Goal: Check status

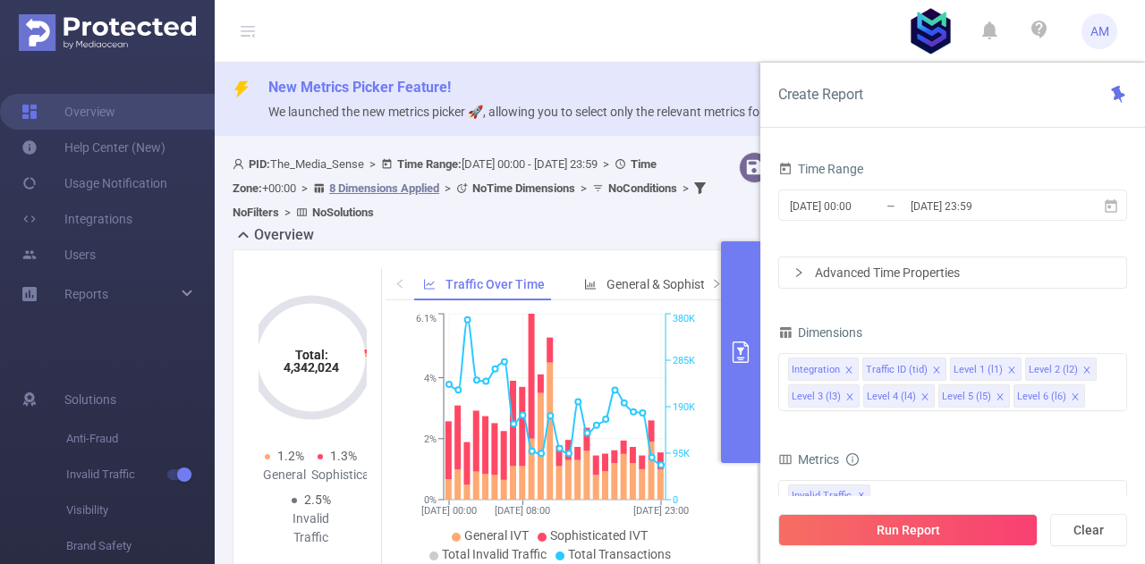
click at [850, 205] on input "[DATE] 00:00" at bounding box center [860, 206] width 145 height 24
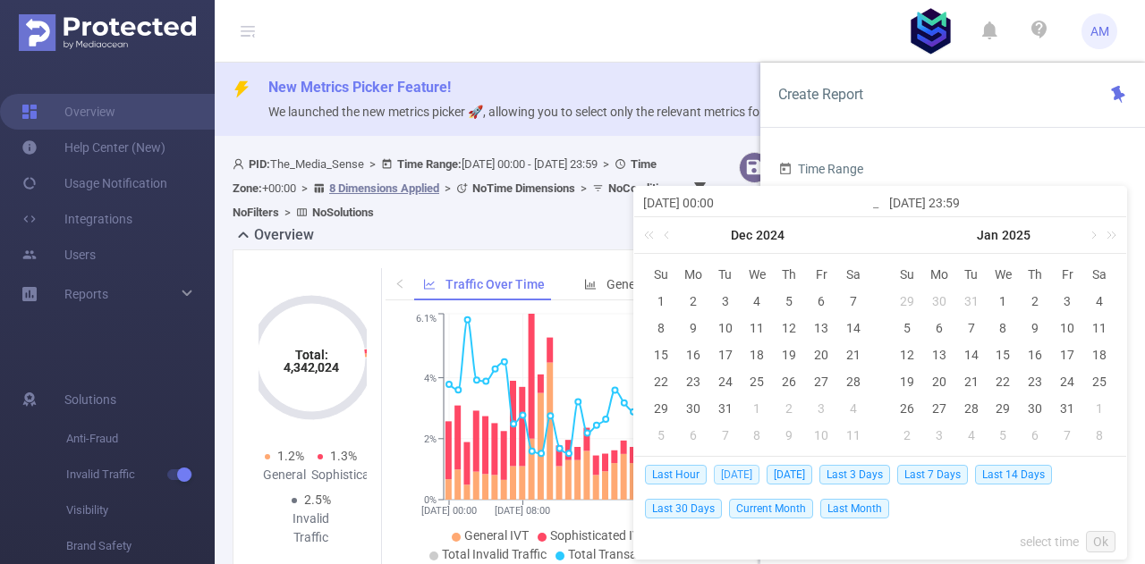
click at [738, 473] on span "[DATE]" at bounding box center [737, 475] width 46 height 20
type input "[DATE] 00:00"
type input "[DATE] 23:59"
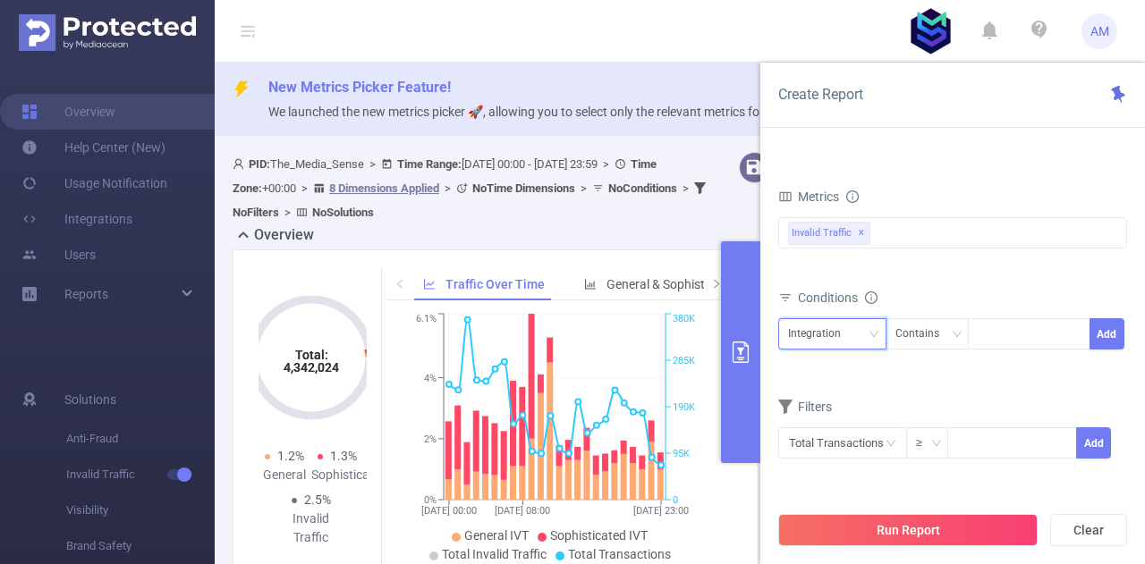
click at [829, 331] on div "Integration" at bounding box center [820, 334] width 65 height 30
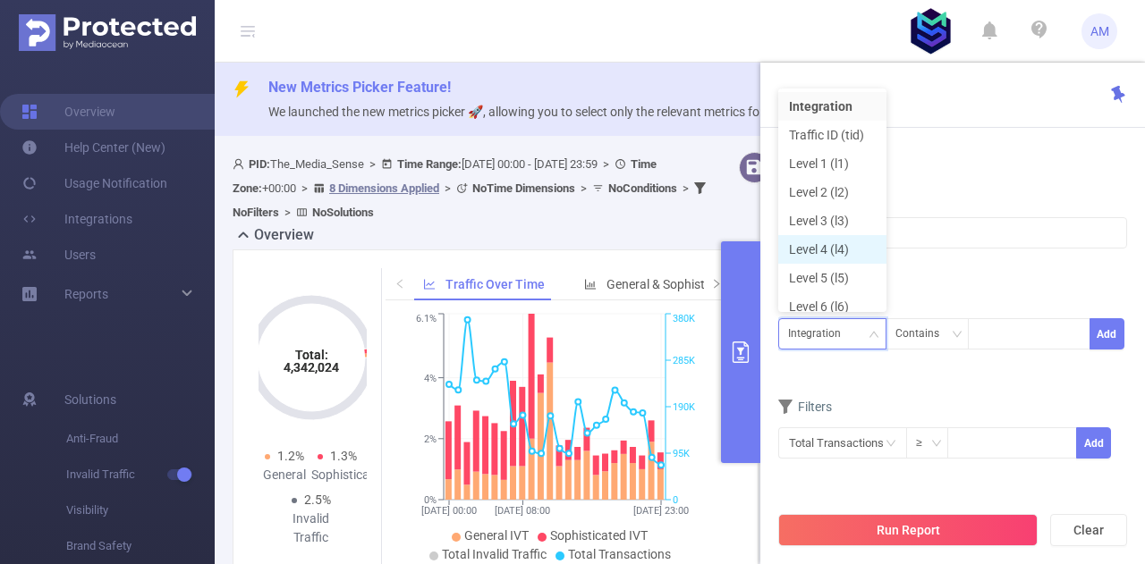
scroll to position [9, 0]
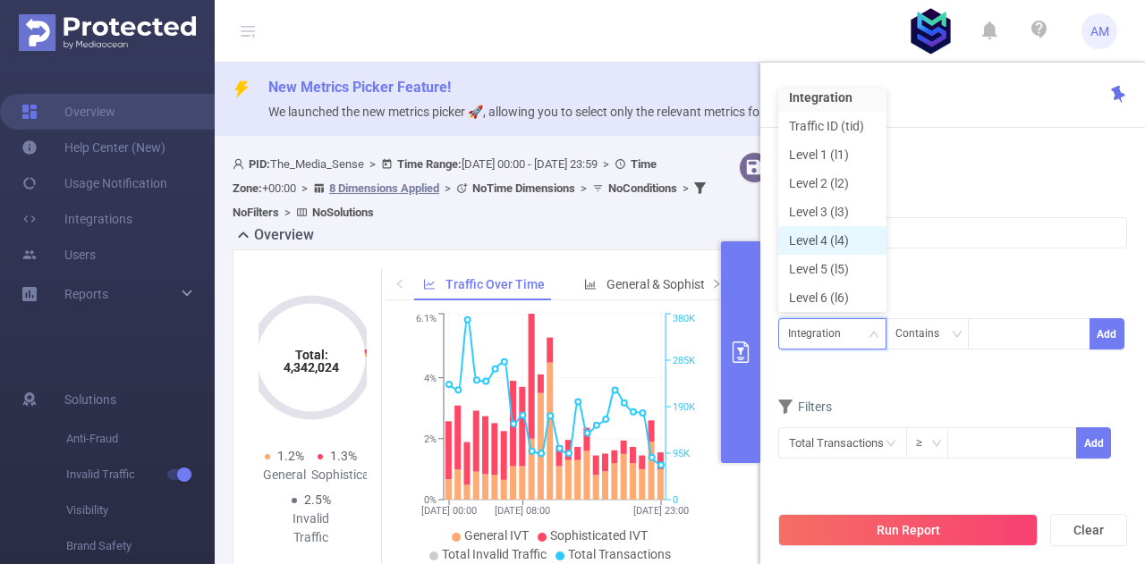
click at [815, 241] on li "Level 4 (l4)" at bounding box center [832, 240] width 108 height 29
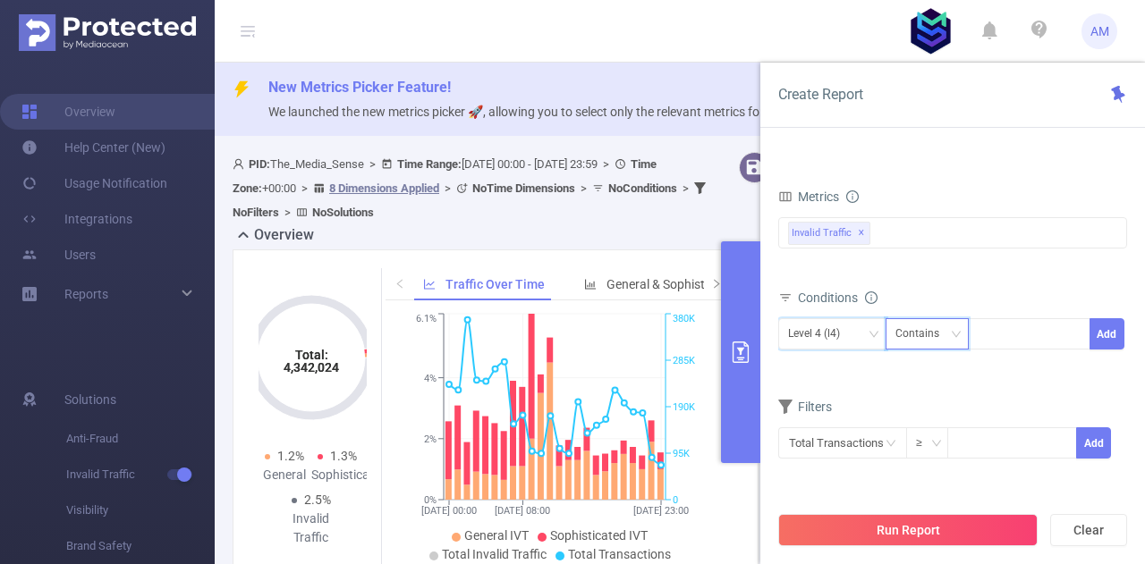
click at [907, 320] on div "Contains" at bounding box center [923, 334] width 56 height 30
click at [898, 391] on li "Is" at bounding box center [943, 397] width 119 height 29
click at [998, 322] on div at bounding box center [1028, 334] width 103 height 30
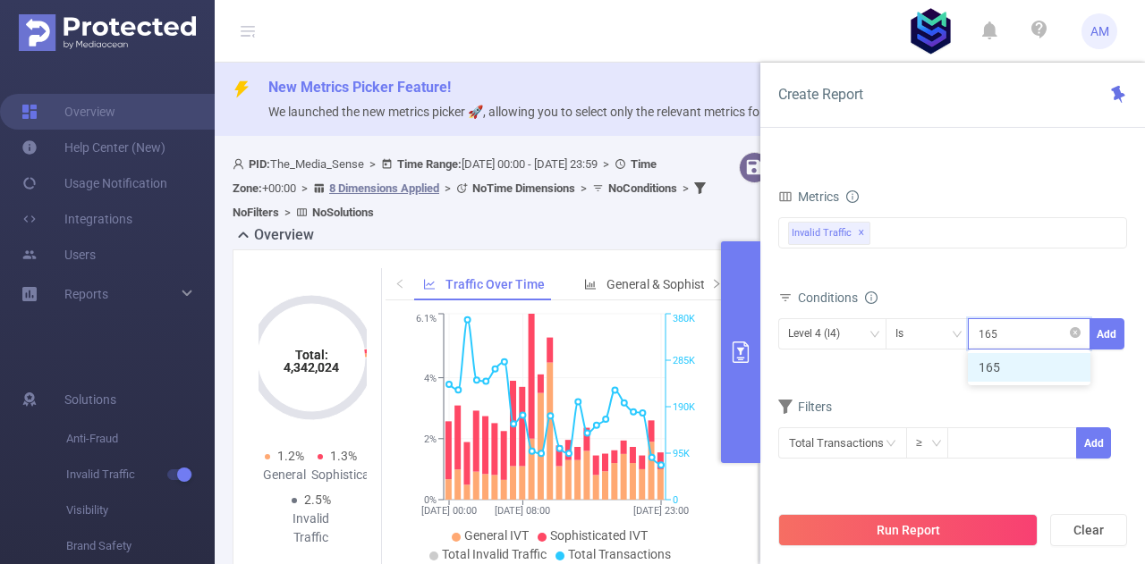
type input "1657"
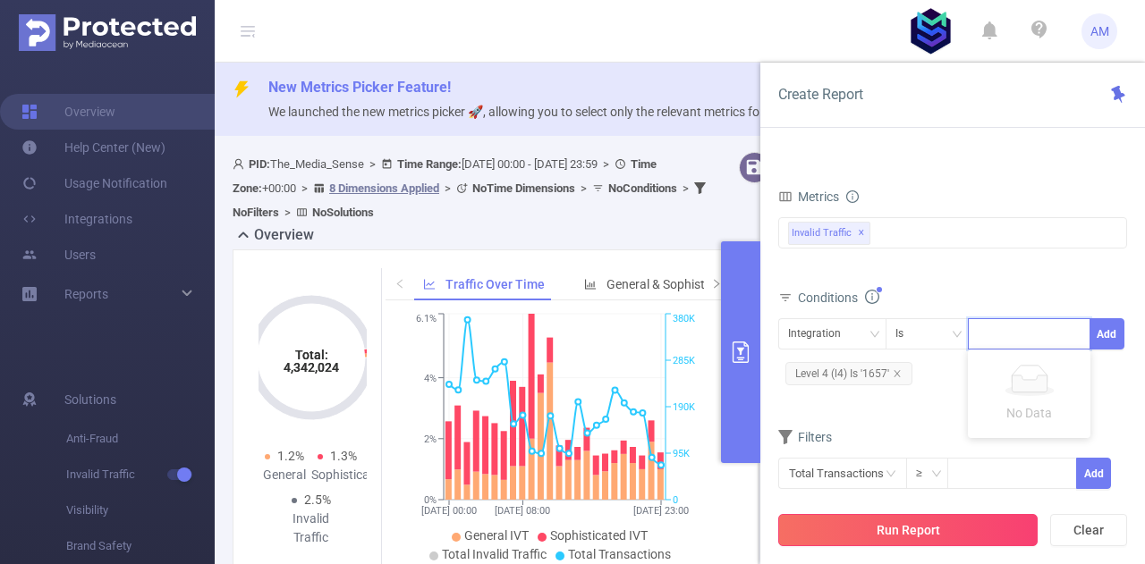
click at [994, 534] on button "Run Report" at bounding box center [907, 530] width 259 height 32
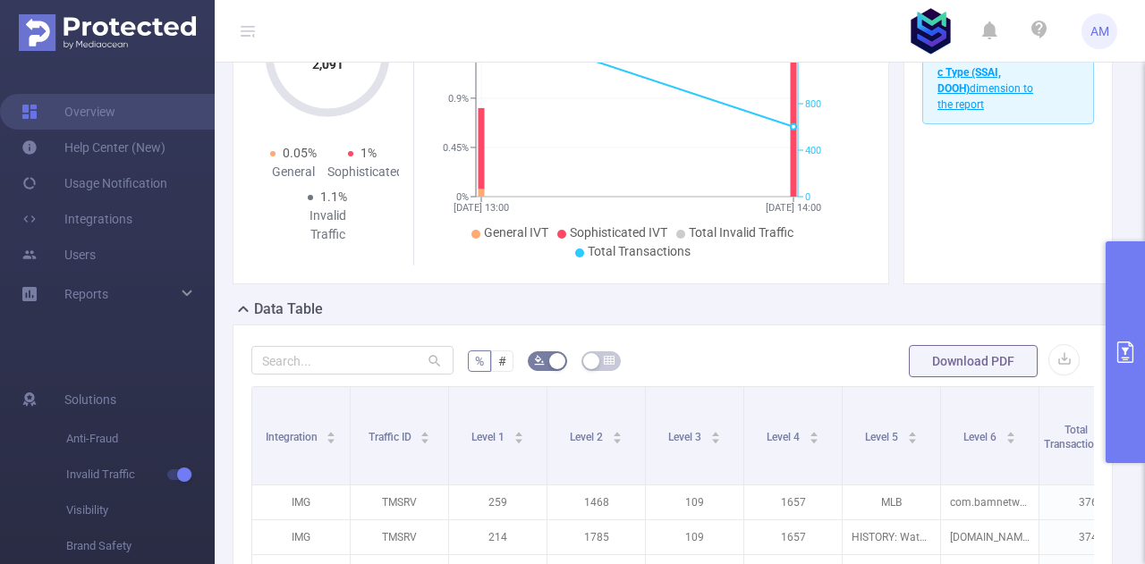
scroll to position [89, 0]
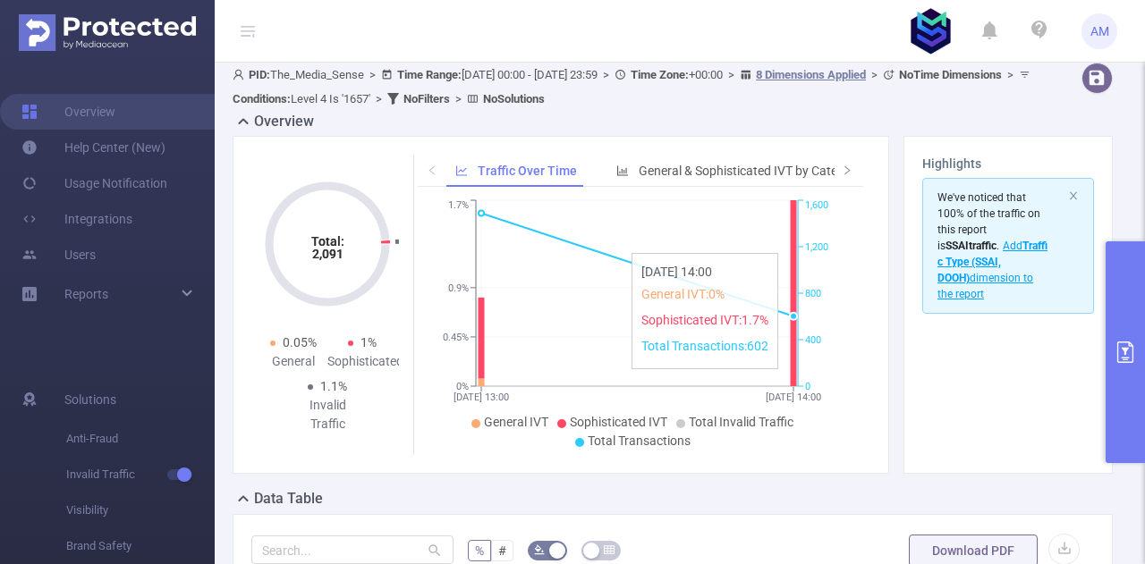
drag, startPoint x: 639, startPoint y: 244, endPoint x: 753, endPoint y: 241, distance: 113.6
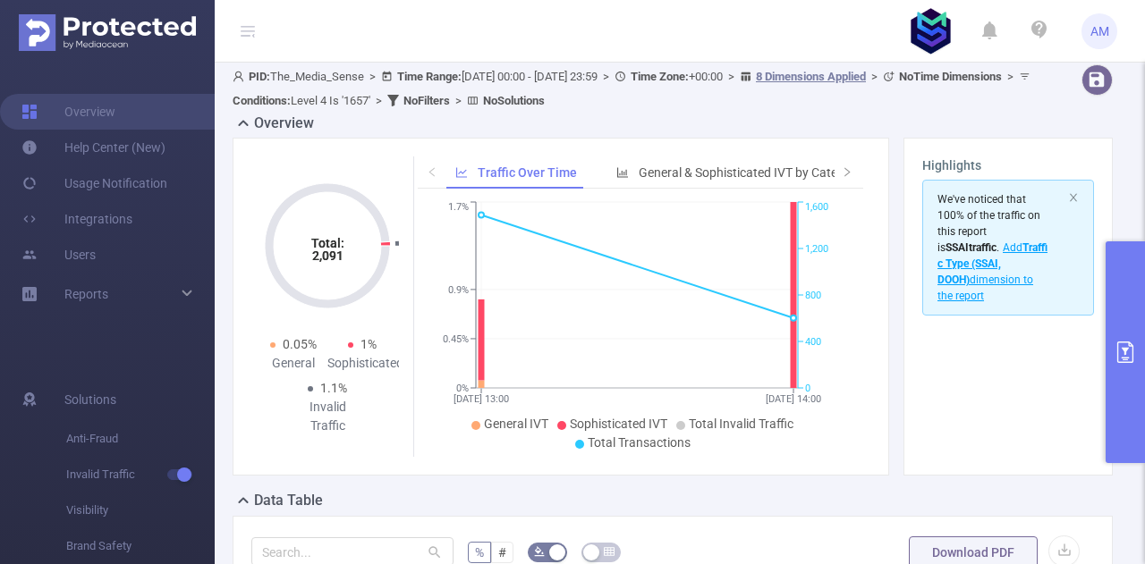
drag, startPoint x: 603, startPoint y: 238, endPoint x: 814, endPoint y: 212, distance: 212.6
drag, startPoint x: 910, startPoint y: 224, endPoint x: 1138, endPoint y: 228, distance: 228.1
